Goal: Task Accomplishment & Management: Use online tool/utility

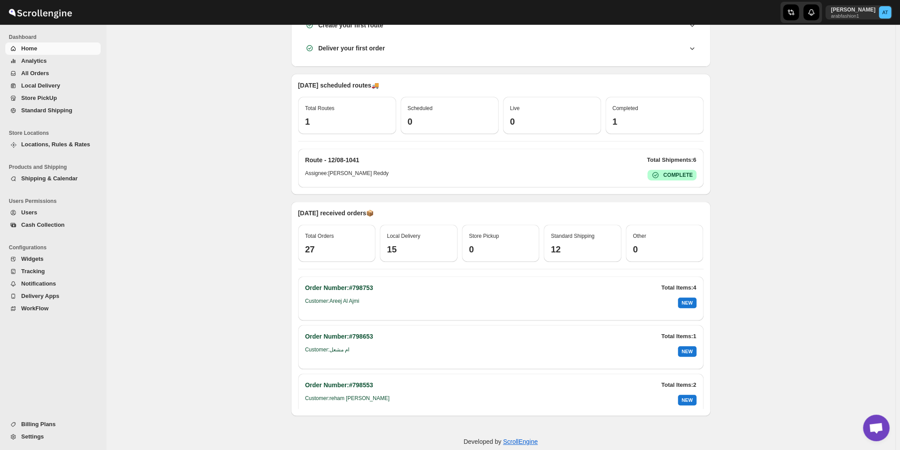
scroll to position [187, 0]
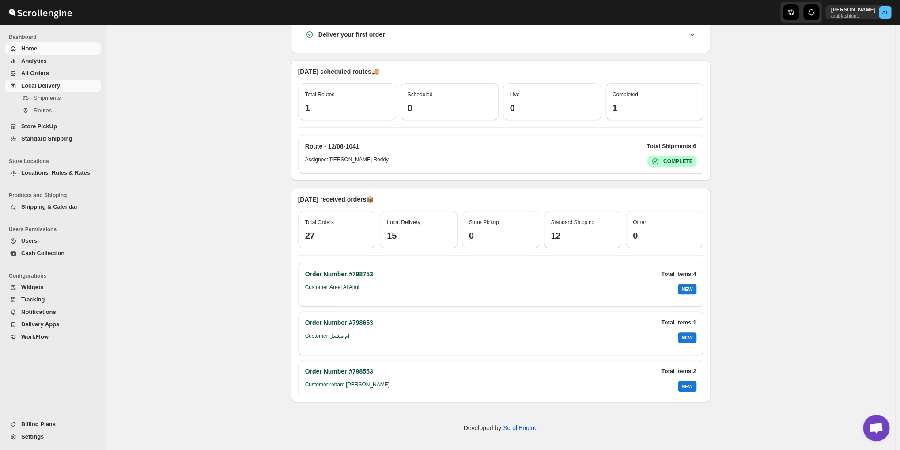
click at [65, 87] on span "Local Delivery" at bounding box center [60, 85] width 78 height 9
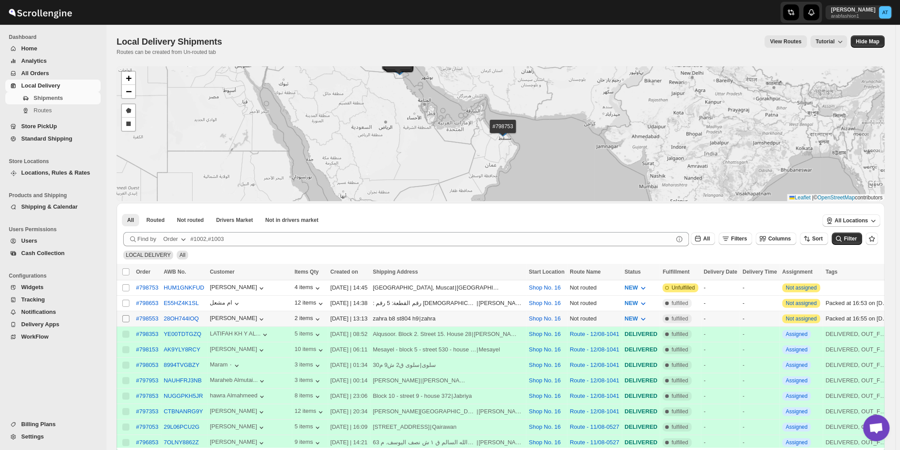
click at [126, 318] on input "Select shipment" at bounding box center [125, 318] width 7 height 7
checkbox input "true"
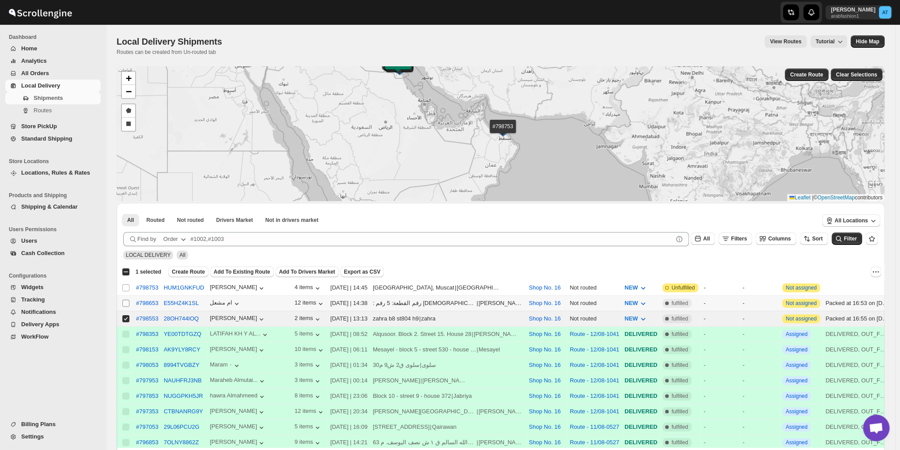
click at [127, 301] on input "Select shipment" at bounding box center [125, 302] width 7 height 7
checkbox input "true"
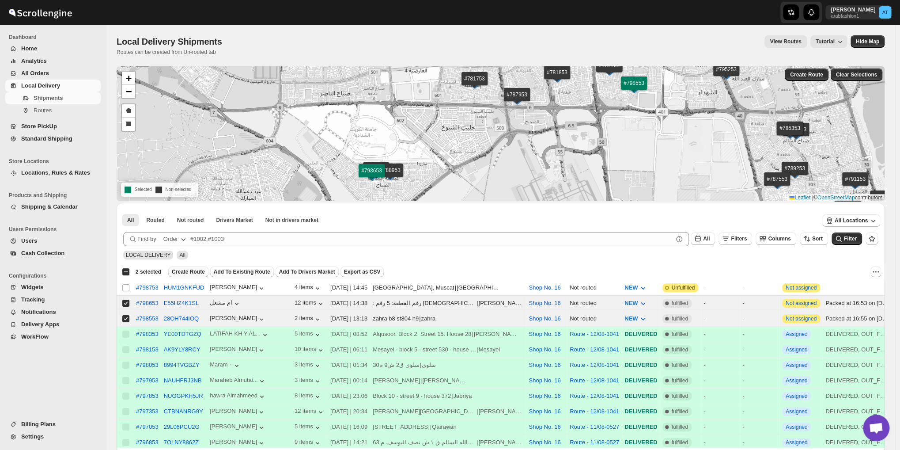
click at [193, 270] on span "Create Route" at bounding box center [188, 271] width 33 height 7
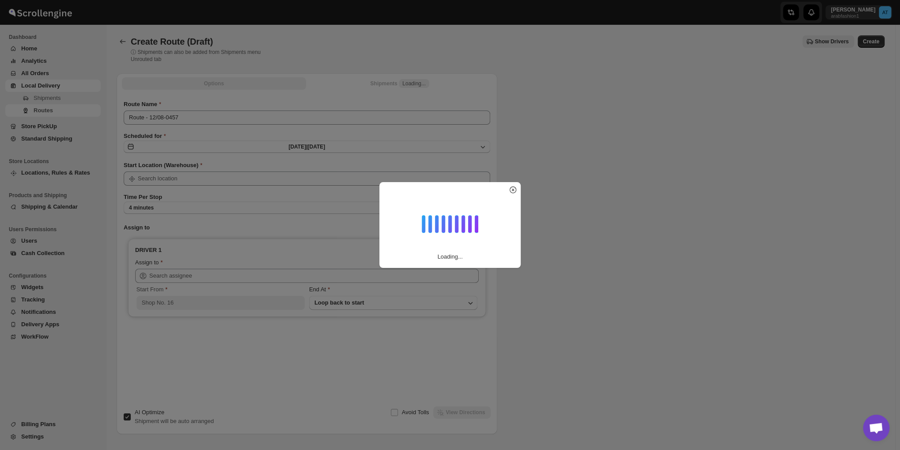
type input "Shop No. 16"
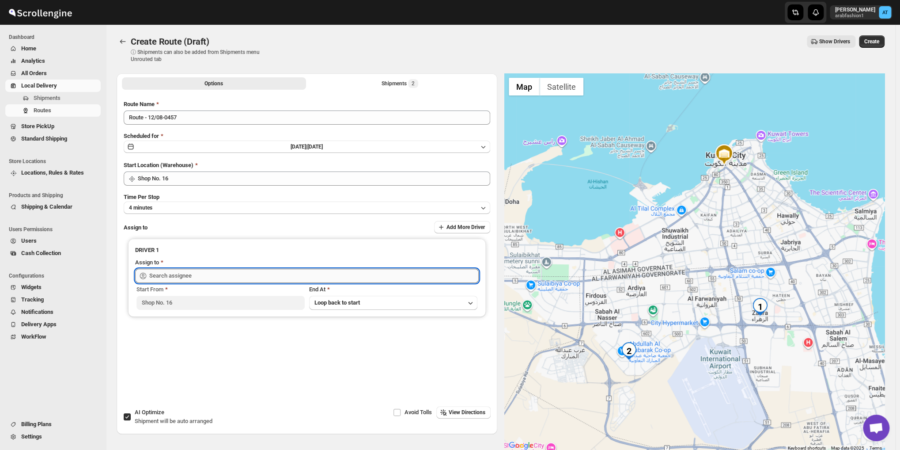
click at [229, 274] on input "text" at bounding box center [313, 276] width 329 height 14
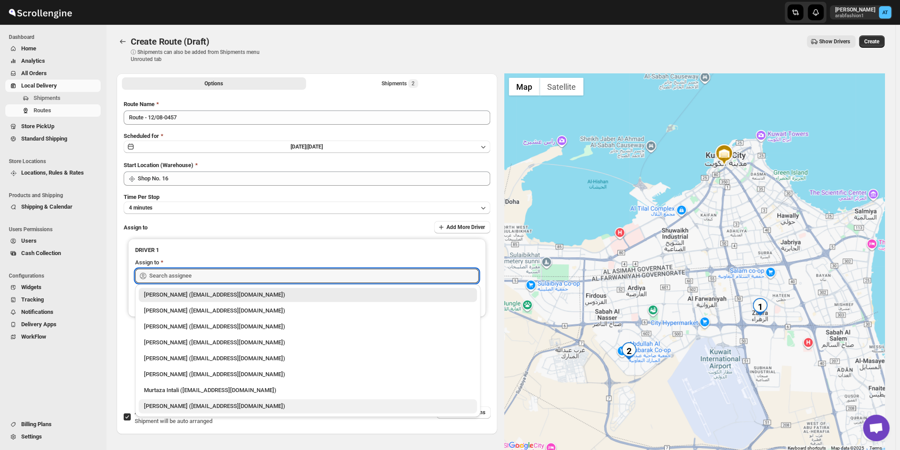
click at [207, 402] on div "[PERSON_NAME] ([EMAIL_ADDRESS][DOMAIN_NAME])" at bounding box center [308, 405] width 328 height 9
type input "[PERSON_NAME] ([EMAIL_ADDRESS][DOMAIN_NAME])"
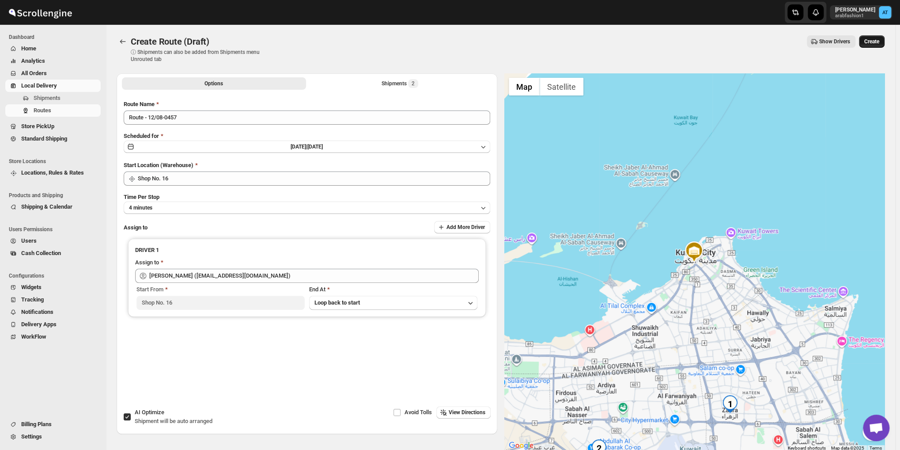
click at [878, 47] on button "Create" at bounding box center [872, 41] width 26 height 12
